Goal: Find specific page/section: Find specific page/section

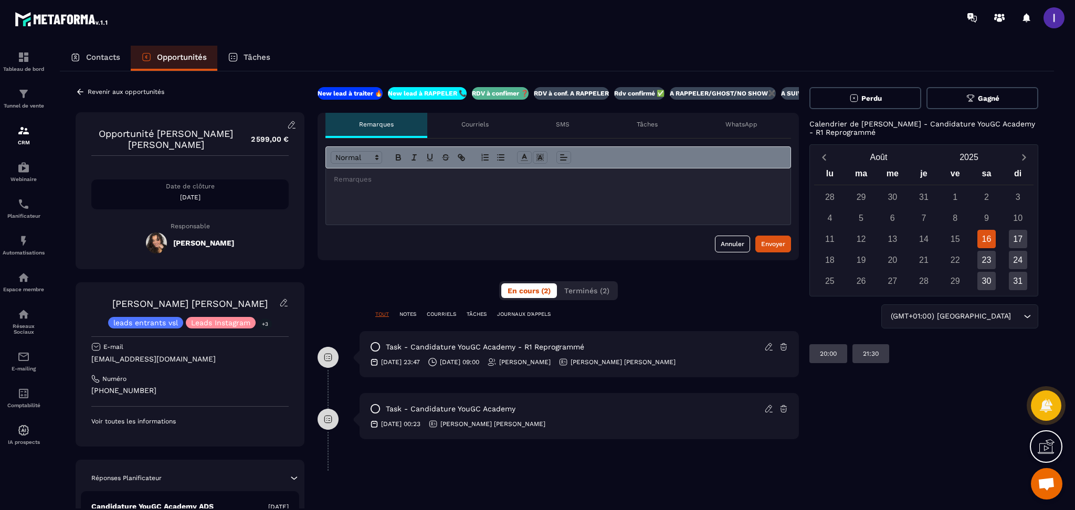
click at [103, 85] on div "Revenir aux opportunités Opportunité [PERSON_NAME] [PERSON_NAME] 2 599,00 € Dat…" at bounding box center [557, 373] width 994 height 604
click at [114, 56] on p "Contacts" at bounding box center [103, 56] width 34 height 9
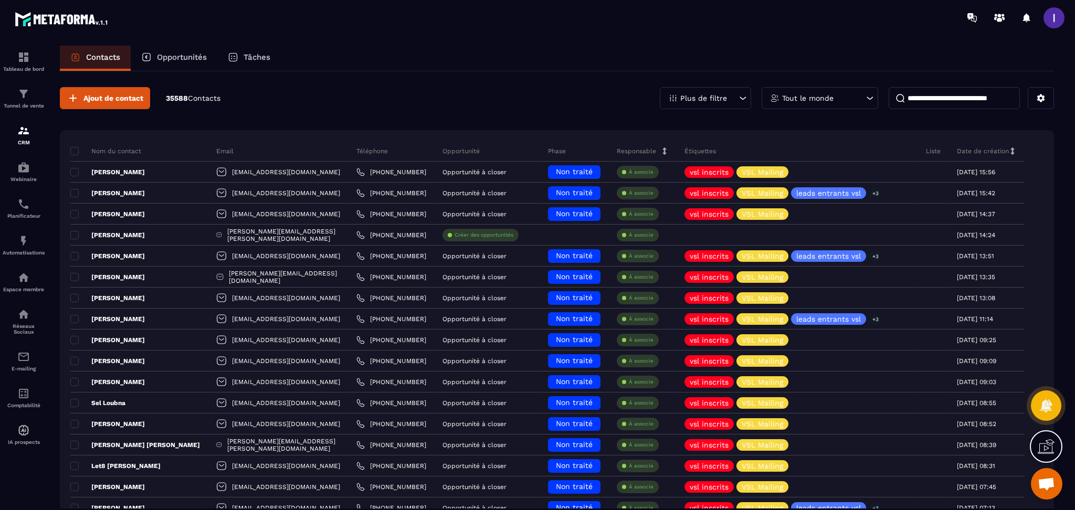
click at [191, 55] on p "Opportunités" at bounding box center [182, 56] width 50 height 9
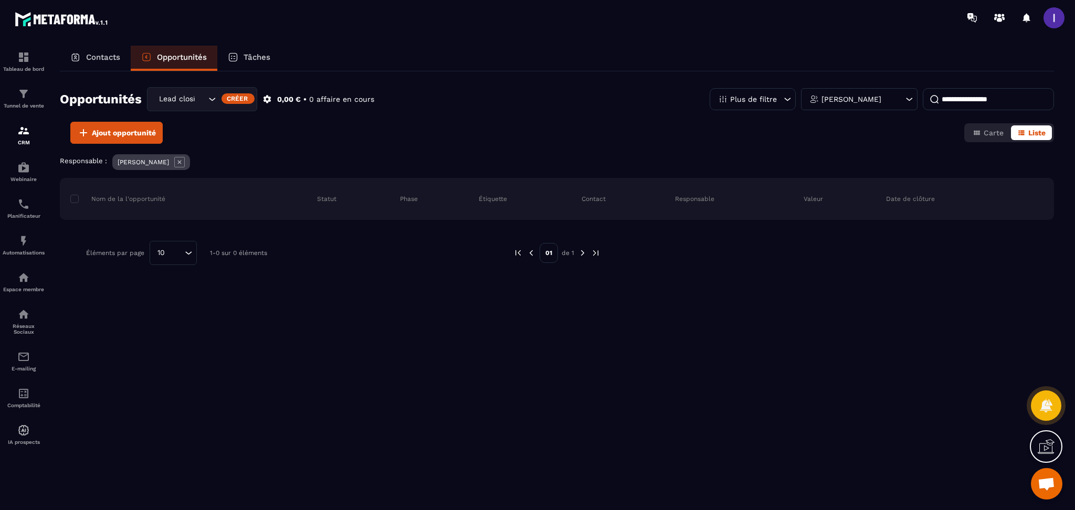
click at [174, 163] on icon at bounding box center [179, 162] width 10 height 10
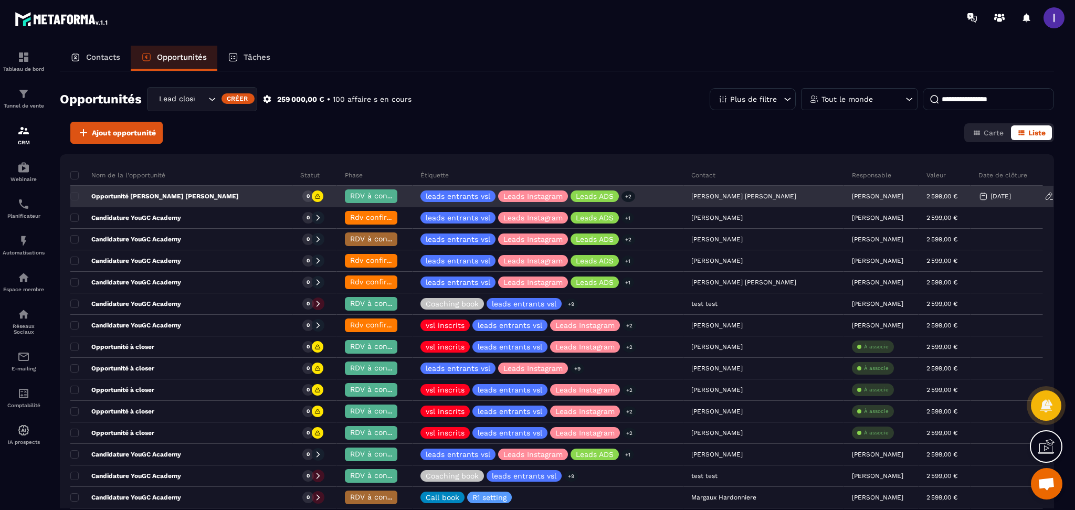
click at [852, 193] on p "[PERSON_NAME]" at bounding box center [877, 196] width 51 height 7
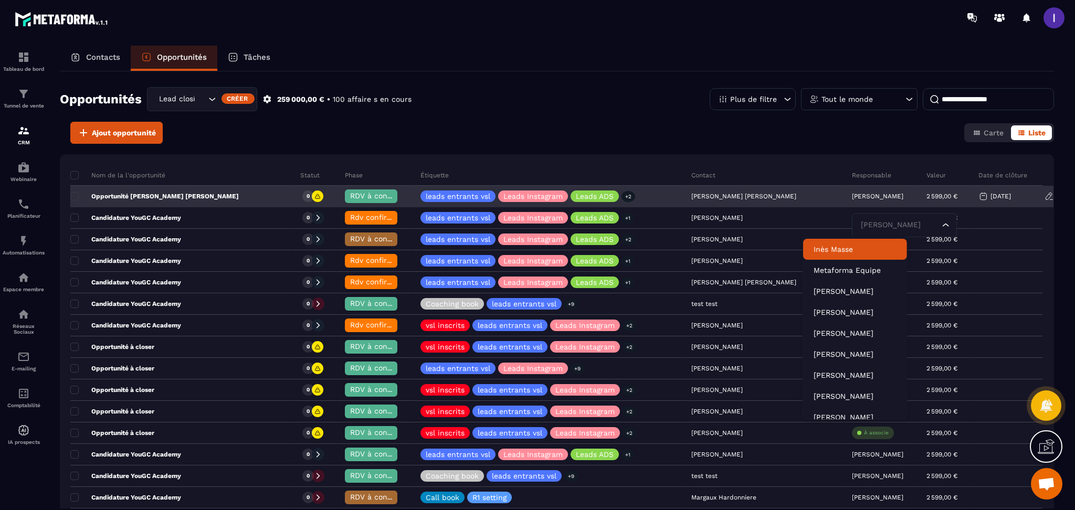
click at [859, 220] on input "Search for option" at bounding box center [899, 225] width 81 height 12
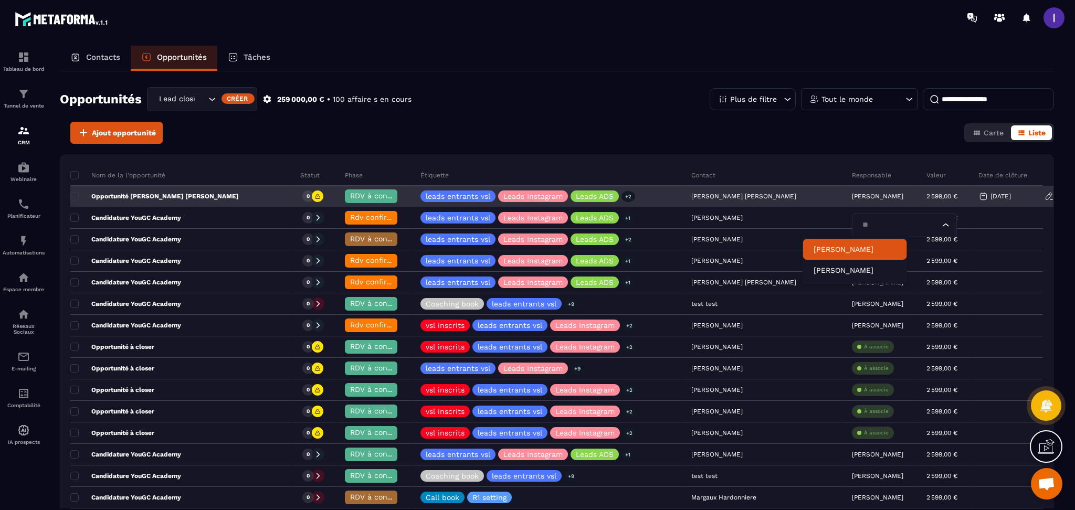
type input "***"
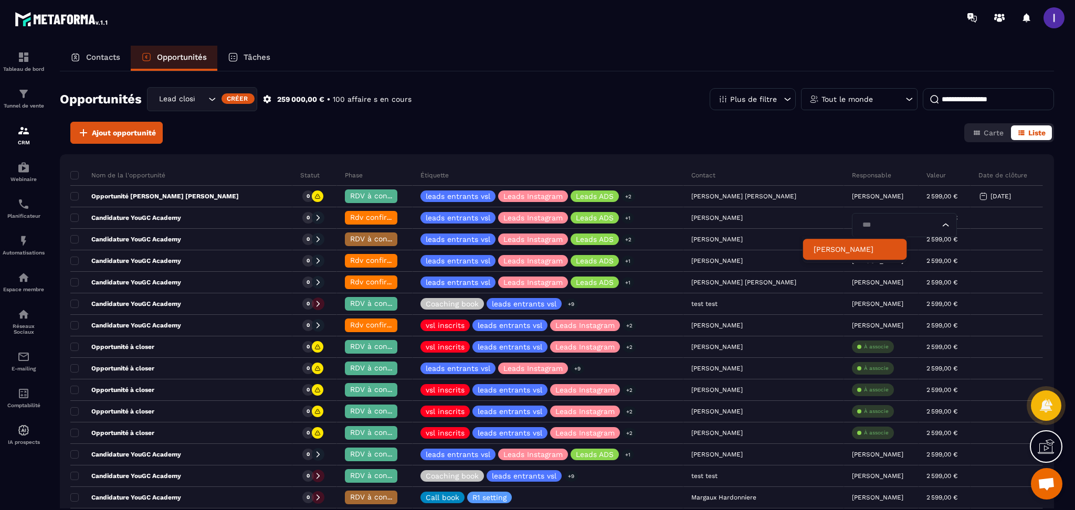
click at [844, 246] on p "[PERSON_NAME]" at bounding box center [855, 249] width 83 height 10
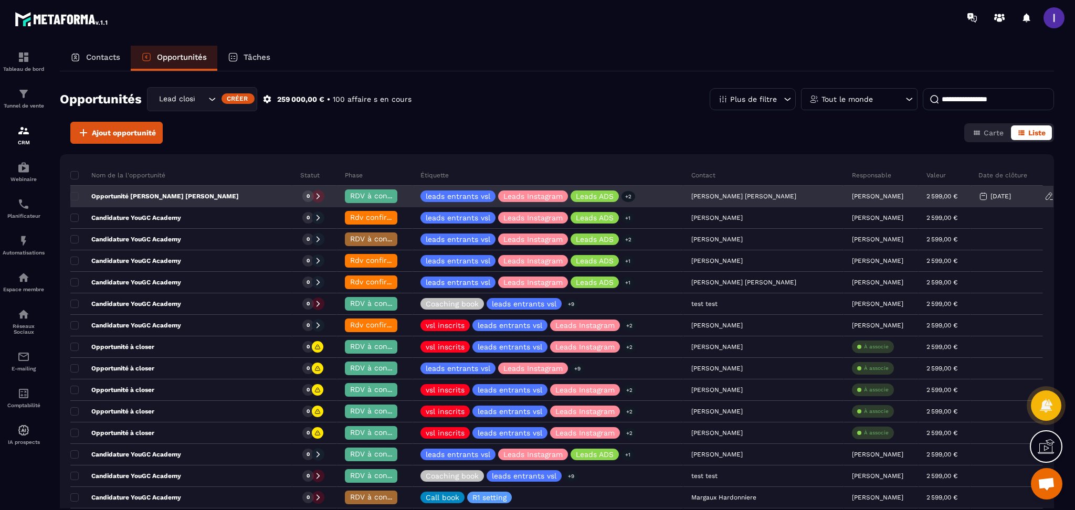
click at [165, 194] on p "Opportunité [PERSON_NAME] [PERSON_NAME]" at bounding box center [154, 196] width 169 height 8
